Goal: Check status

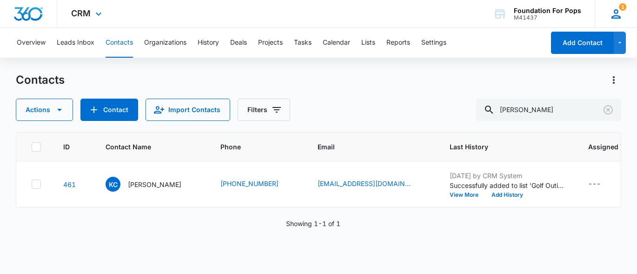
click at [613, 13] on icon at bounding box center [616, 14] width 14 height 14
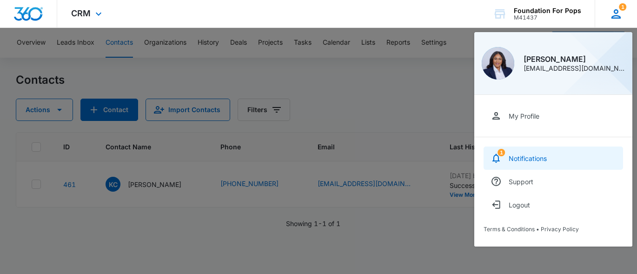
click at [503, 157] on link "1 Notifications" at bounding box center [553, 157] width 139 height 23
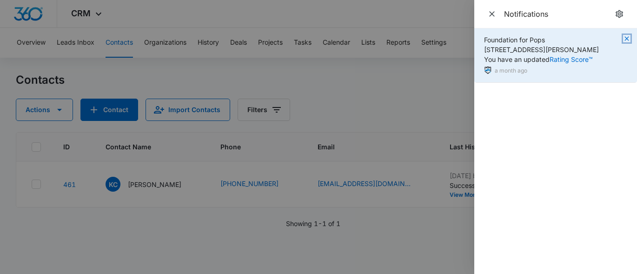
click at [626, 40] on icon "button" at bounding box center [626, 38] width 4 height 4
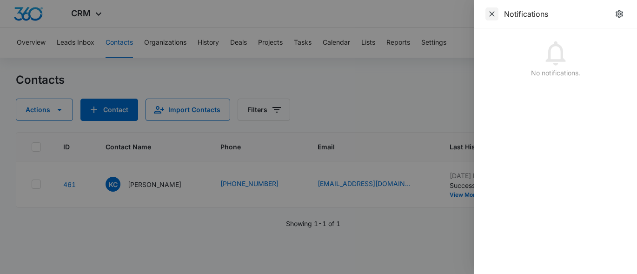
click at [488, 12] on icon "Close" at bounding box center [491, 13] width 9 height 9
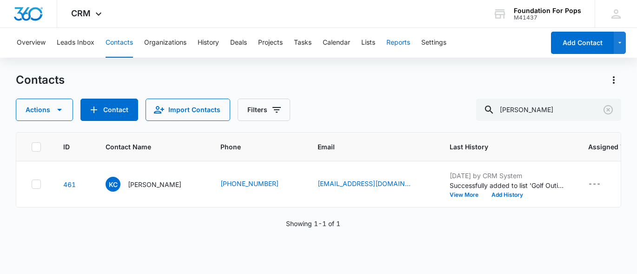
click at [399, 42] on button "Reports" at bounding box center [398, 43] width 24 height 30
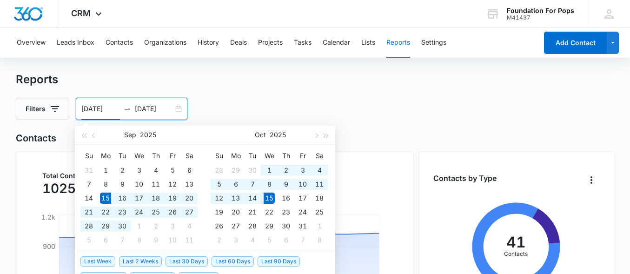
click at [88, 106] on input "[DATE]" at bounding box center [100, 109] width 39 height 10
click at [94, 134] on span "button" at bounding box center [94, 135] width 5 height 5
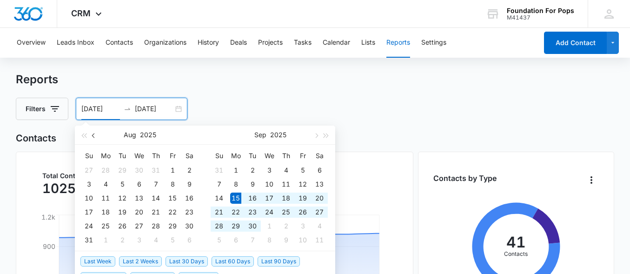
click at [94, 134] on span "button" at bounding box center [94, 135] width 5 height 5
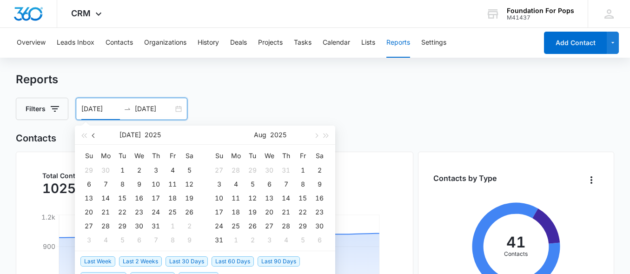
click at [93, 136] on span "button" at bounding box center [94, 135] width 5 height 5
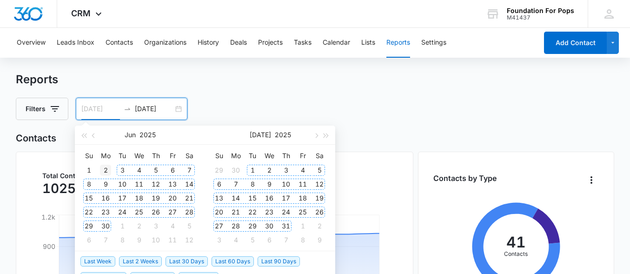
type input "[DATE]"
click at [105, 168] on div "2" at bounding box center [105, 170] width 11 height 11
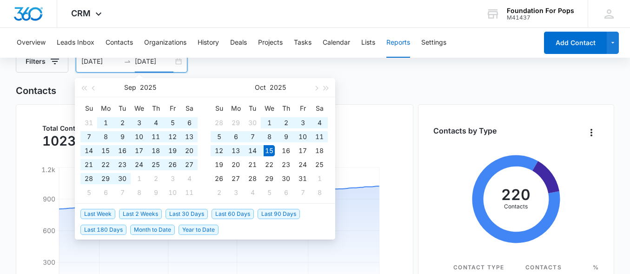
scroll to position [46, 0]
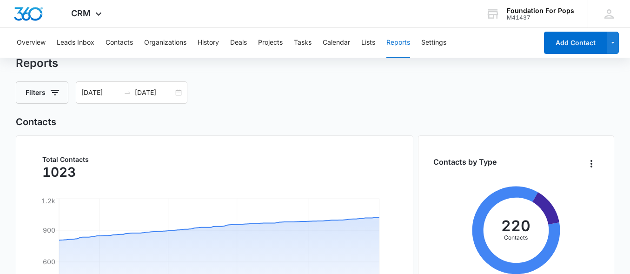
scroll to position [0, 0]
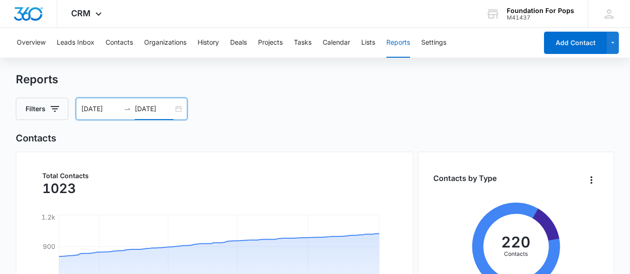
click at [144, 109] on input "[DATE]" at bounding box center [154, 109] width 39 height 10
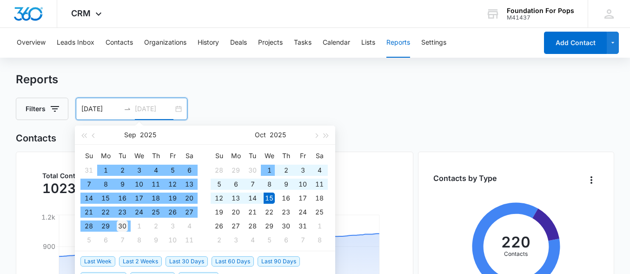
type input "[DATE]"
click at [121, 222] on div "30" at bounding box center [122, 225] width 11 height 11
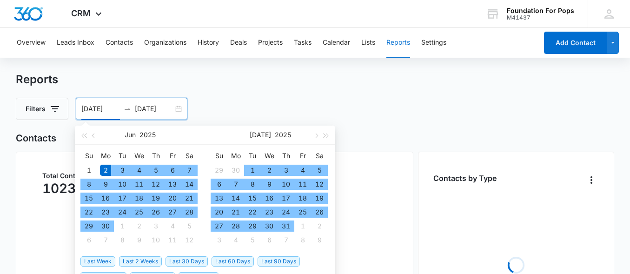
type input "[DATE]"
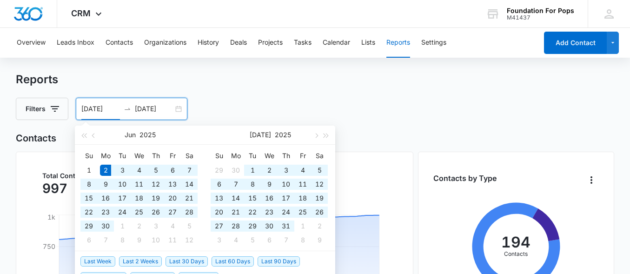
click at [490, 107] on div "Filters [DATE] [DATE] [DATE] Su Mo Tu We Th Fr Sa 1 2 3 4 5 6 7 8 9 10 11 12 13…" at bounding box center [315, 109] width 598 height 22
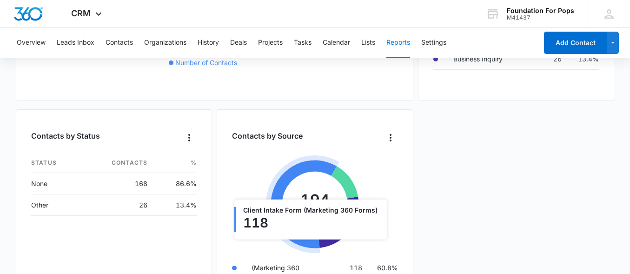
scroll to position [279, 0]
